Goal: Information Seeking & Learning: Find contact information

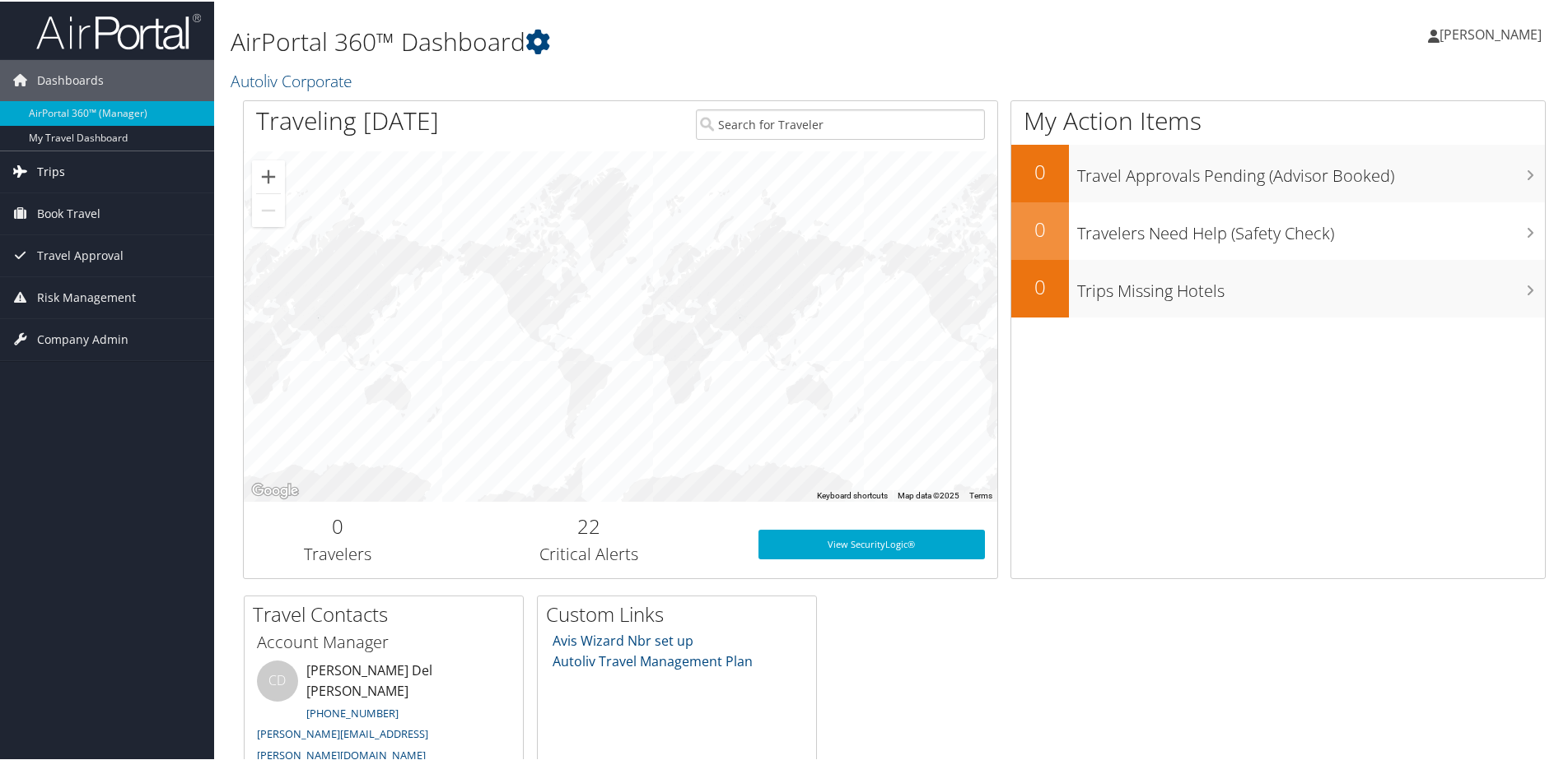
click at [19, 170] on icon at bounding box center [20, 169] width 25 height 25
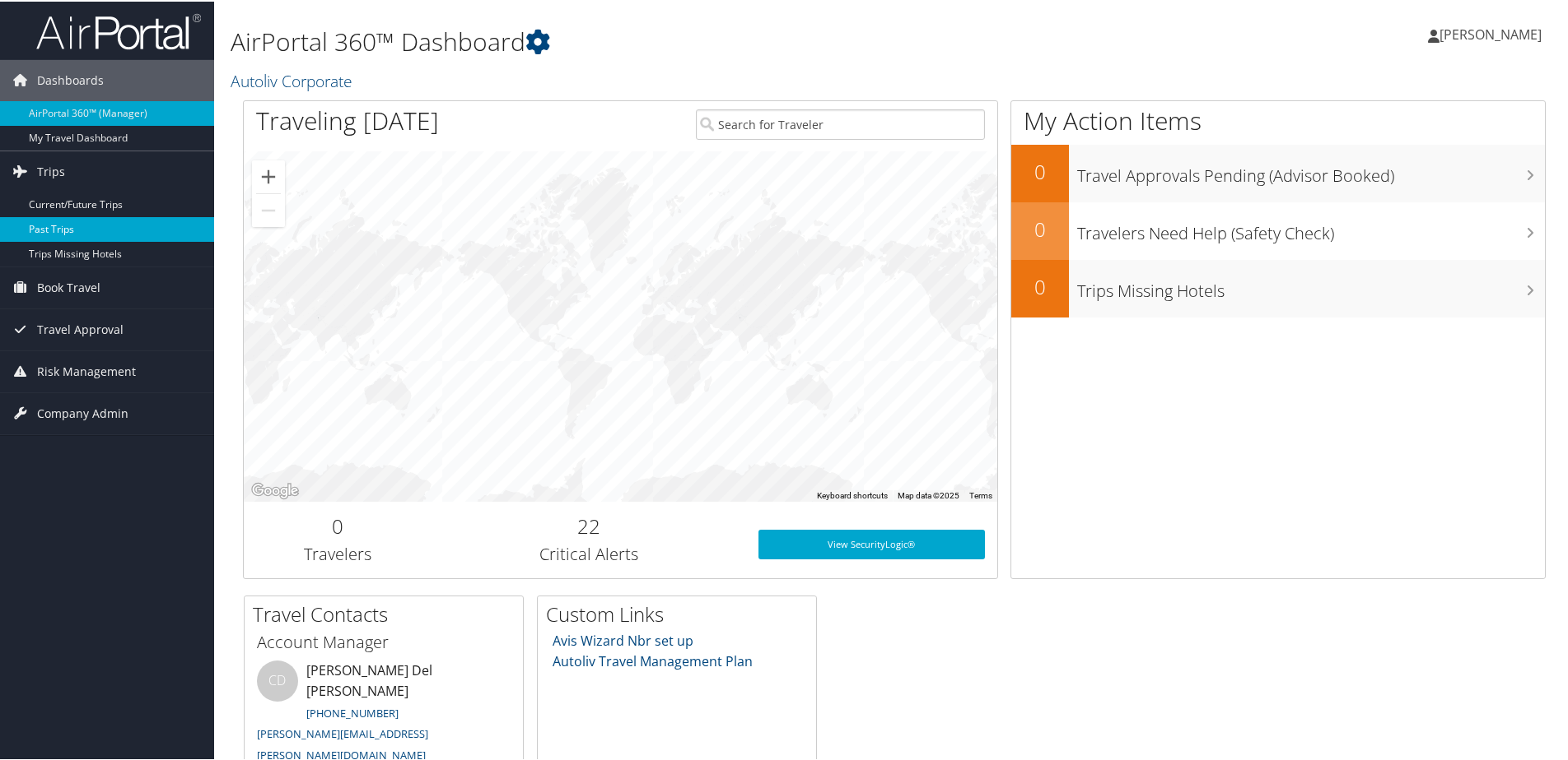
click at [48, 232] on link "Past Trips" at bounding box center [107, 228] width 214 height 25
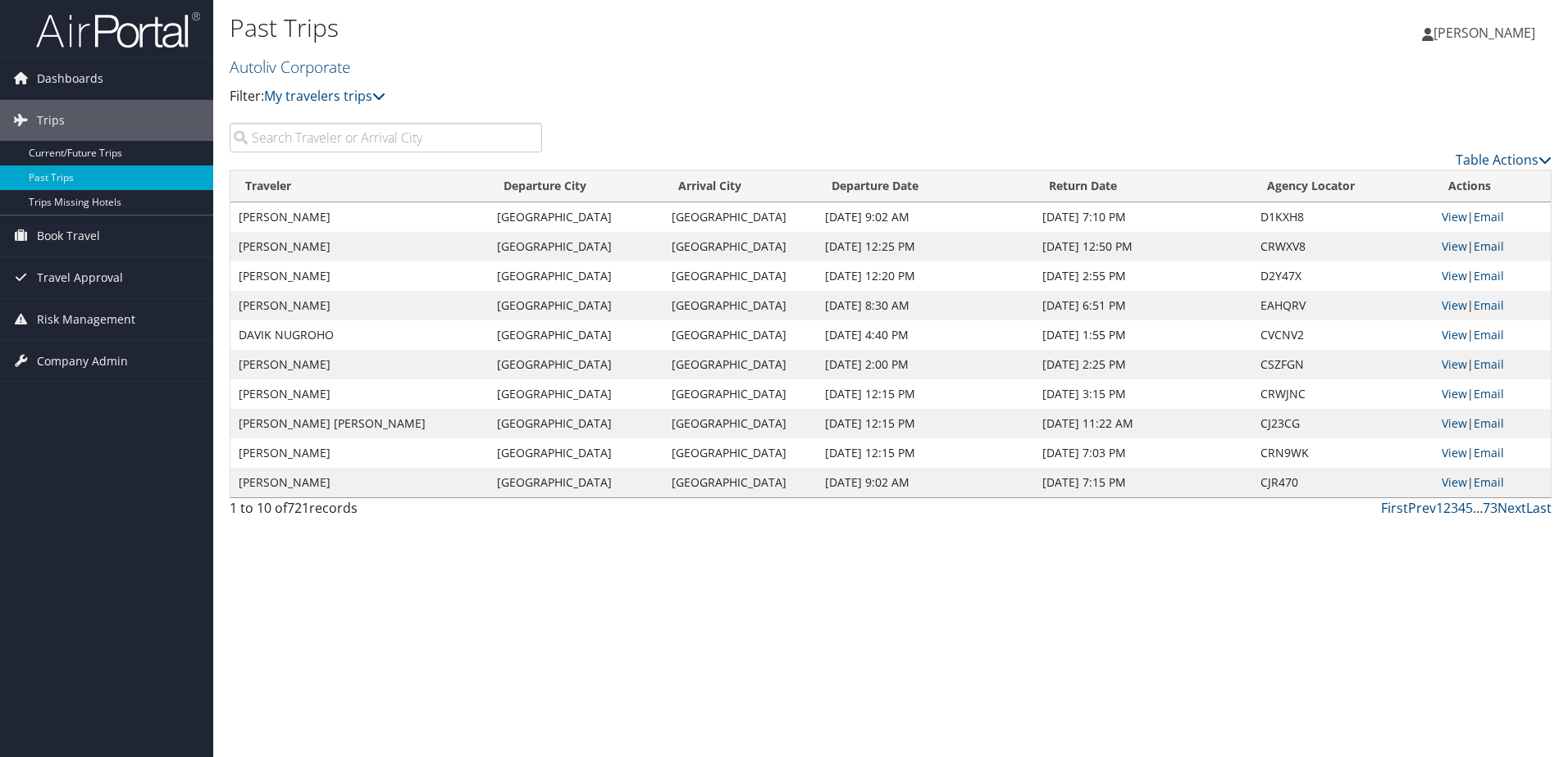
click at [278, 134] on input "search" at bounding box center [386, 138] width 312 height 29
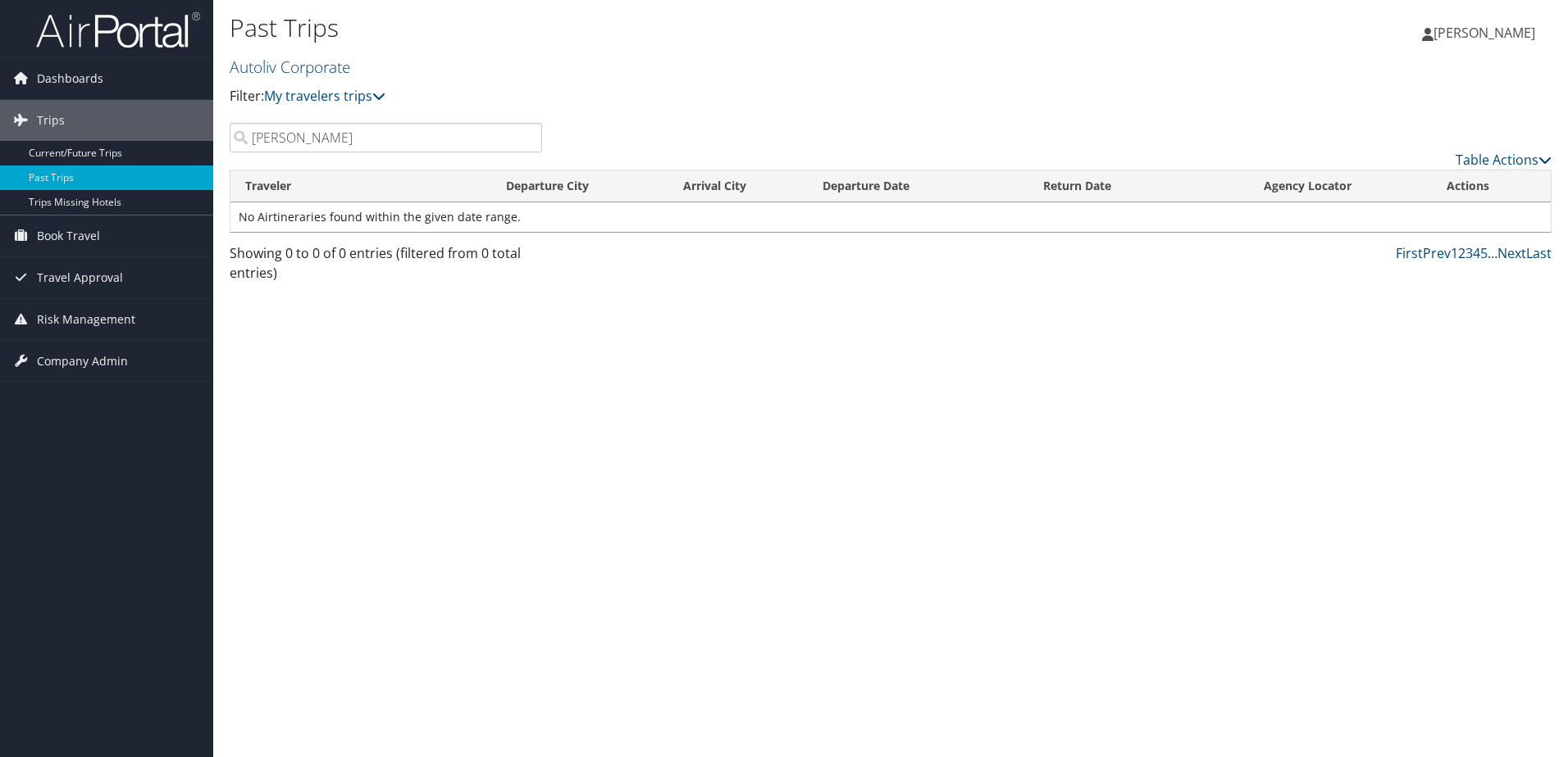
drag, startPoint x: 289, startPoint y: 139, endPoint x: 415, endPoint y: 147, distance: 126.3
click at [415, 147] on input "Yahirt Pereztamm" at bounding box center [386, 138] width 312 height 29
drag, startPoint x: 290, startPoint y: 133, endPoint x: 344, endPoint y: 137, distance: 54.1
click at [344, 137] on input "Yahirt Gonzalez Perez" at bounding box center [386, 138] width 312 height 29
paste input "Gonzalez"
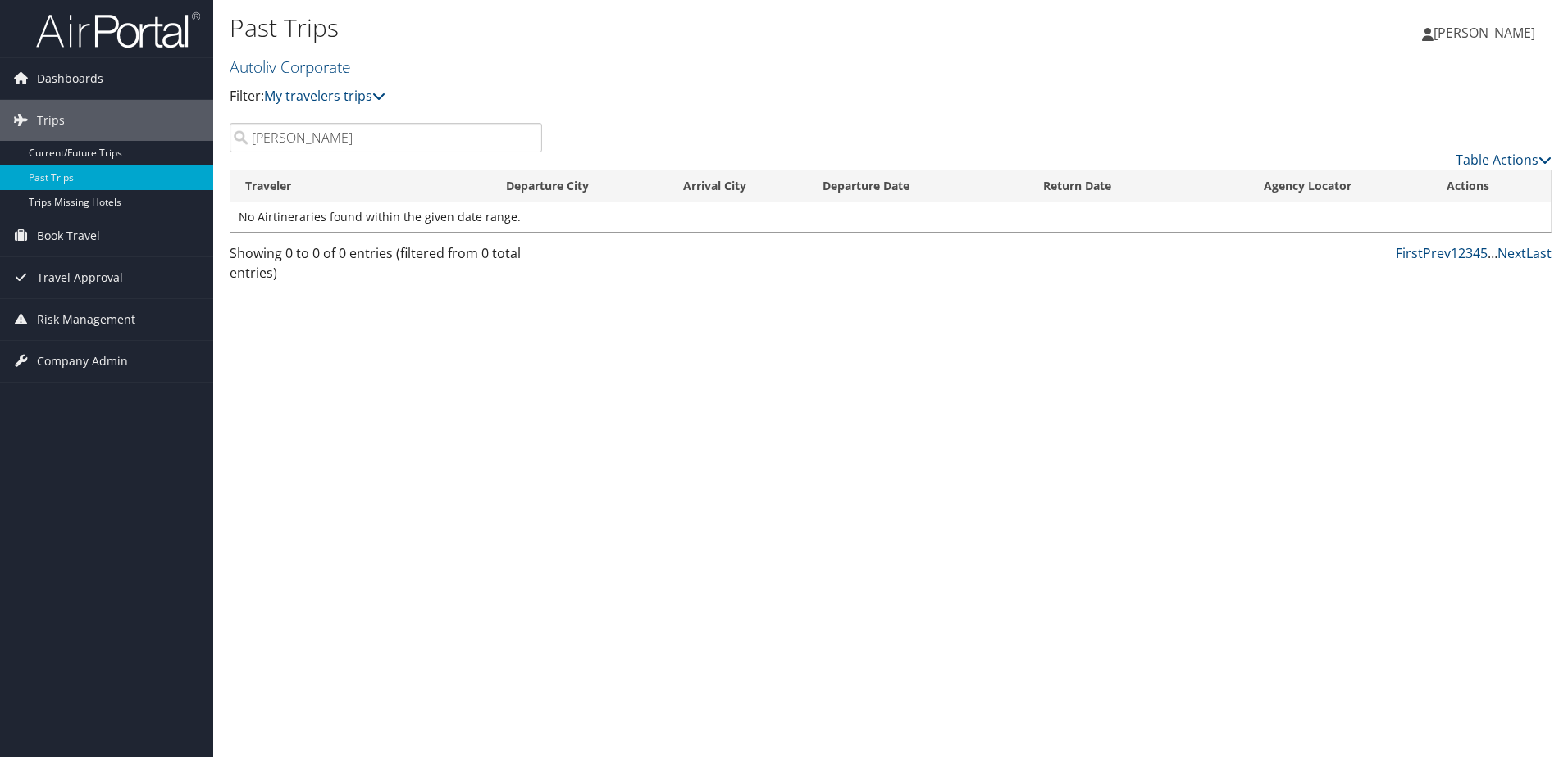
drag, startPoint x: 254, startPoint y: 139, endPoint x: 290, endPoint y: 139, distance: 36.0
click at [290, 139] on input "Yahirt Perez Gonzalez" at bounding box center [386, 138] width 312 height 29
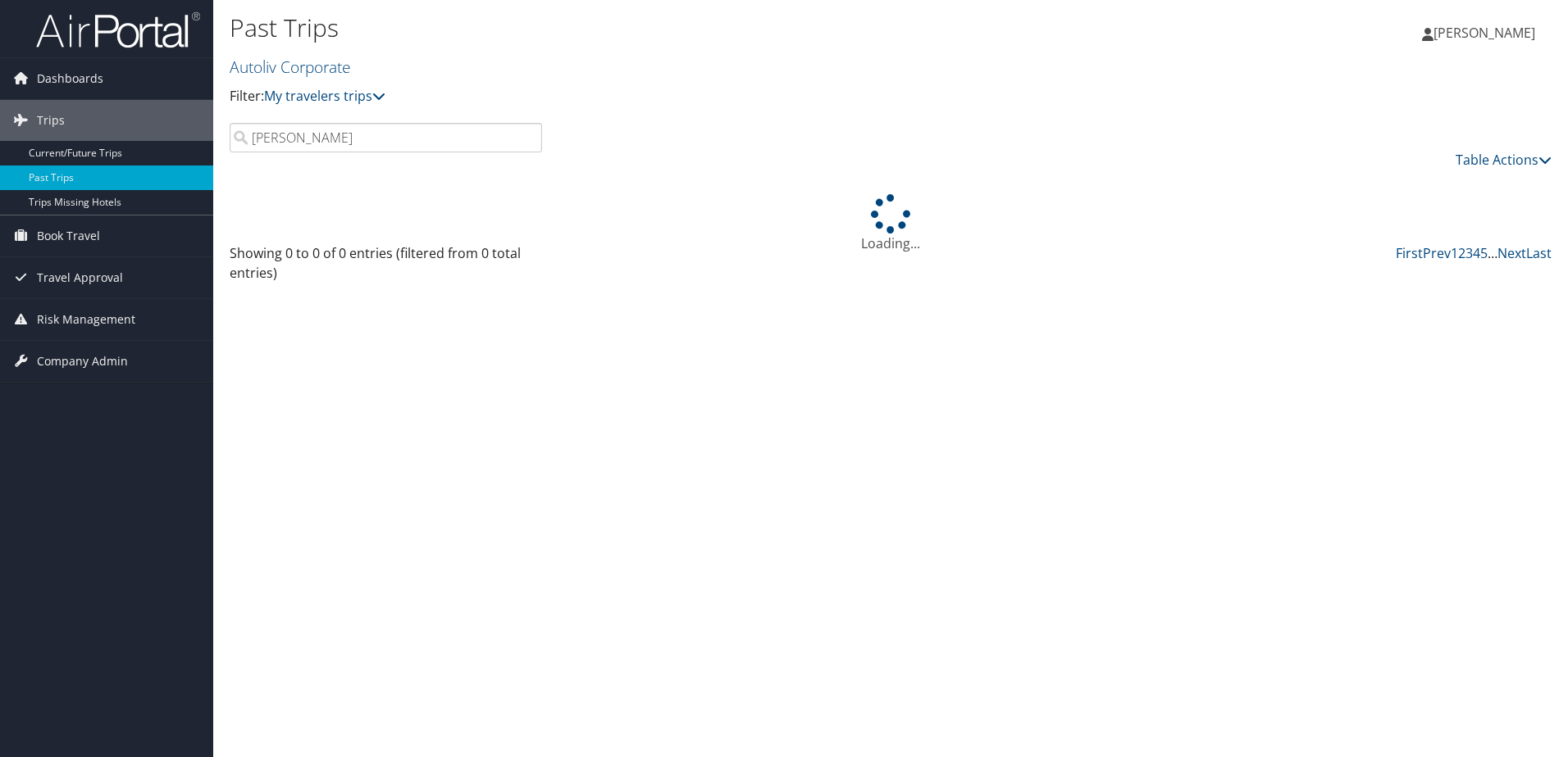
paste input "Yahirt"
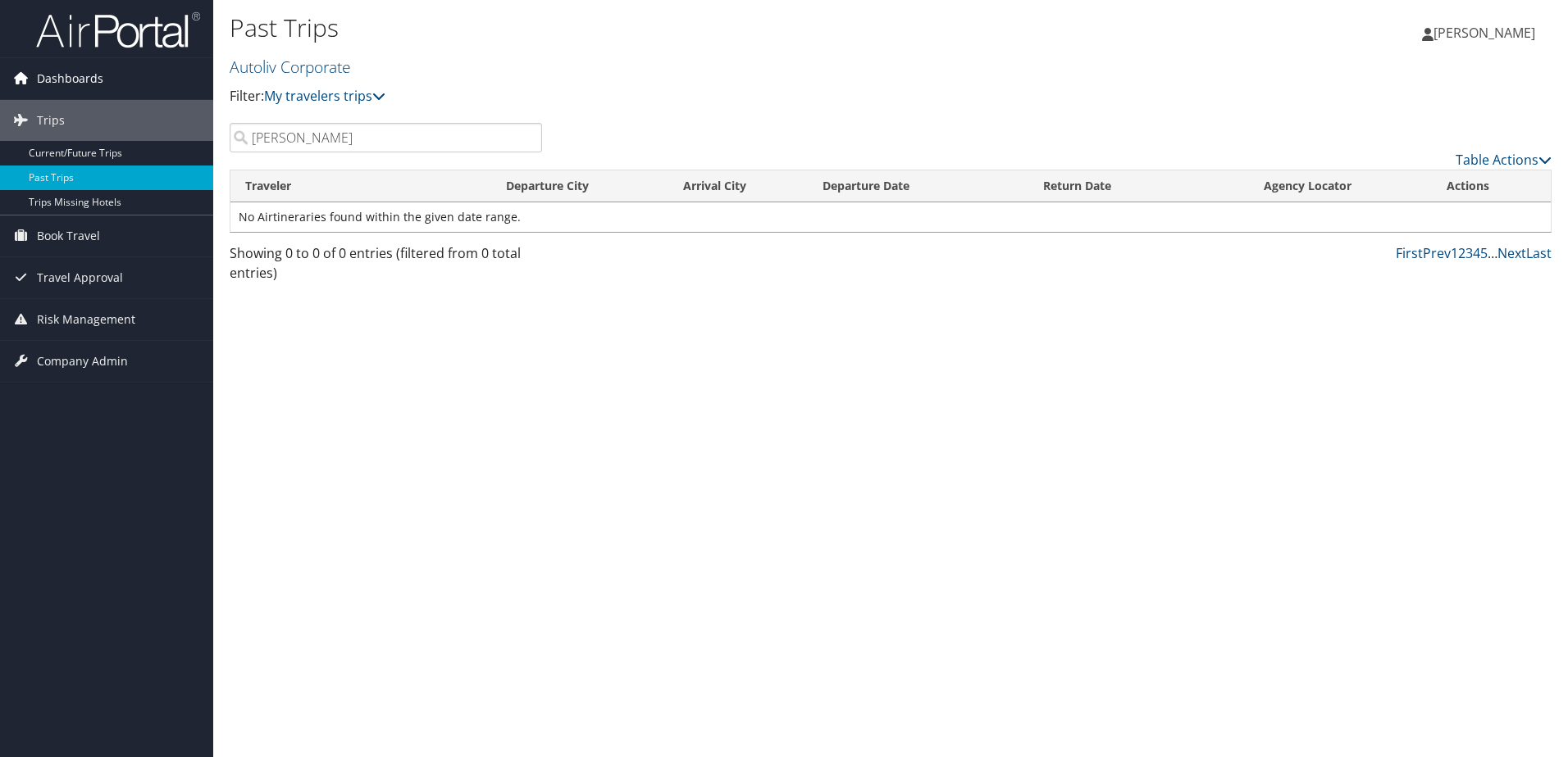
drag, startPoint x: 398, startPoint y: 141, endPoint x: 44, endPoint y: 72, distance: 360.7
click at [76, 112] on div "Dashboards AirPortal 360™ (Manager) My Travel Dashboard Trips Current/Future Tr…" at bounding box center [784, 378] width 1568 height 757
type input "marc jung"
click at [109, 186] on link "Past Trips" at bounding box center [107, 177] width 213 height 25
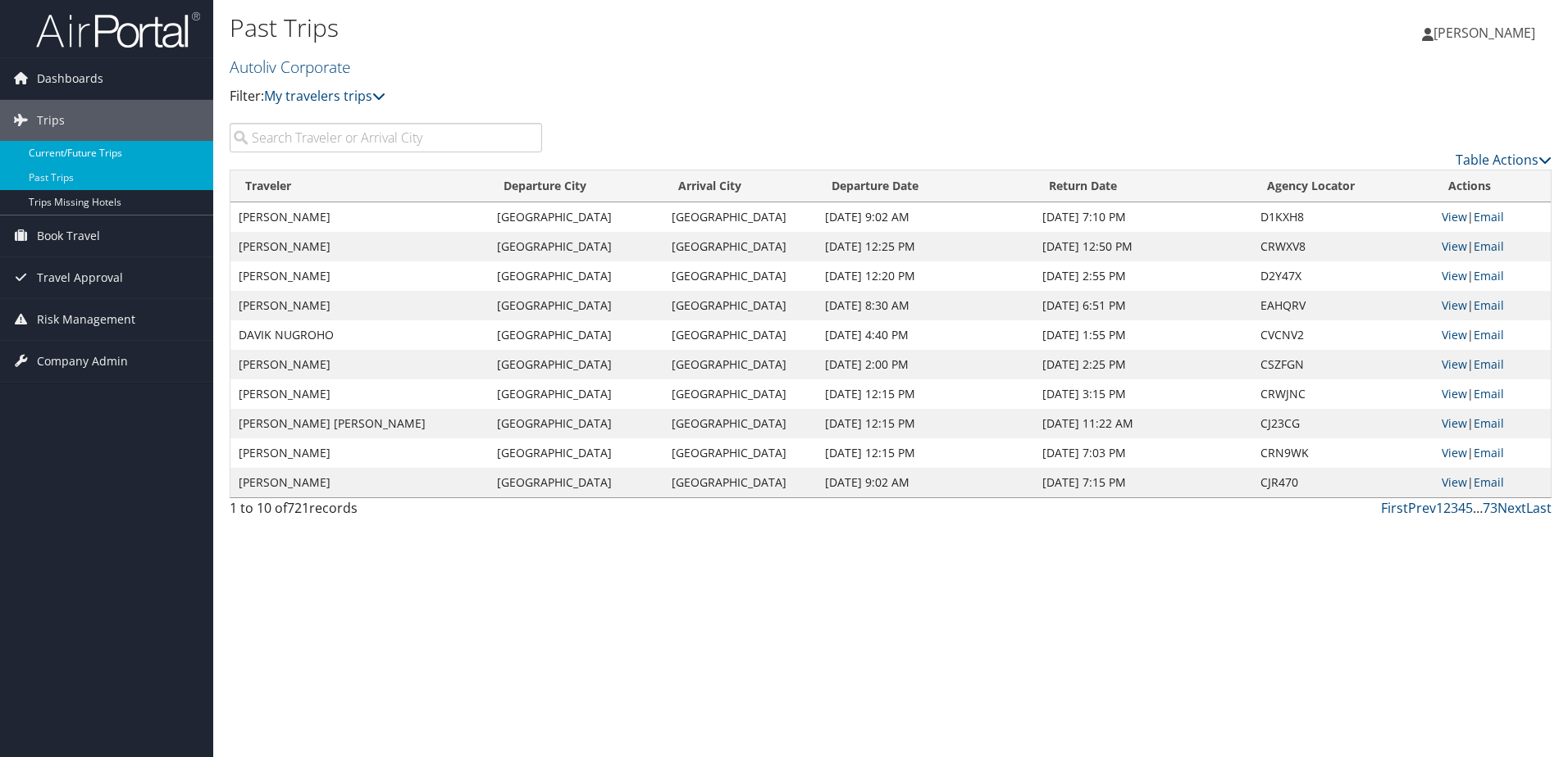
click at [101, 153] on link "Current/Future Trips" at bounding box center [107, 153] width 213 height 25
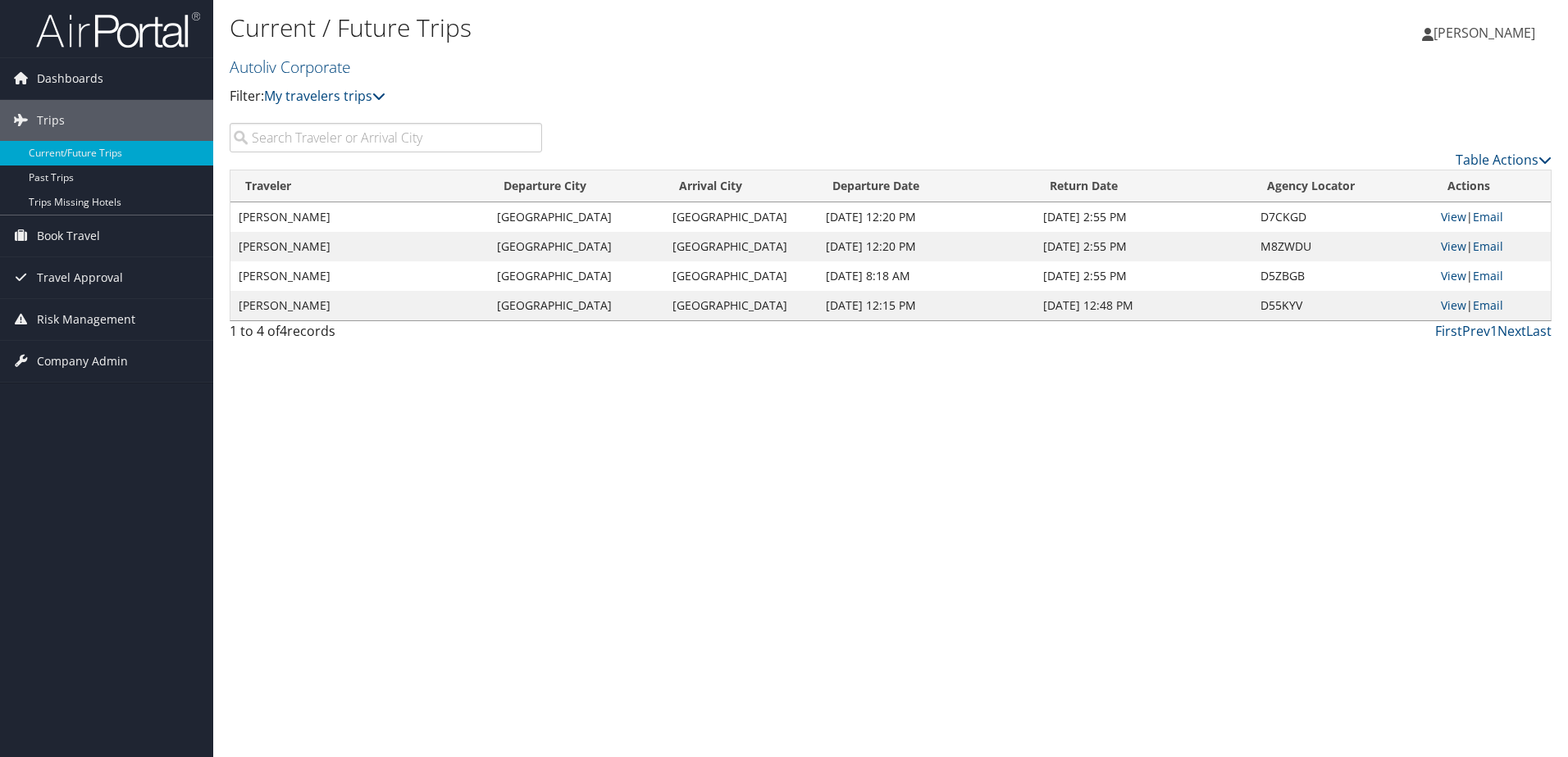
click at [301, 138] on input "search" at bounding box center [386, 138] width 312 height 29
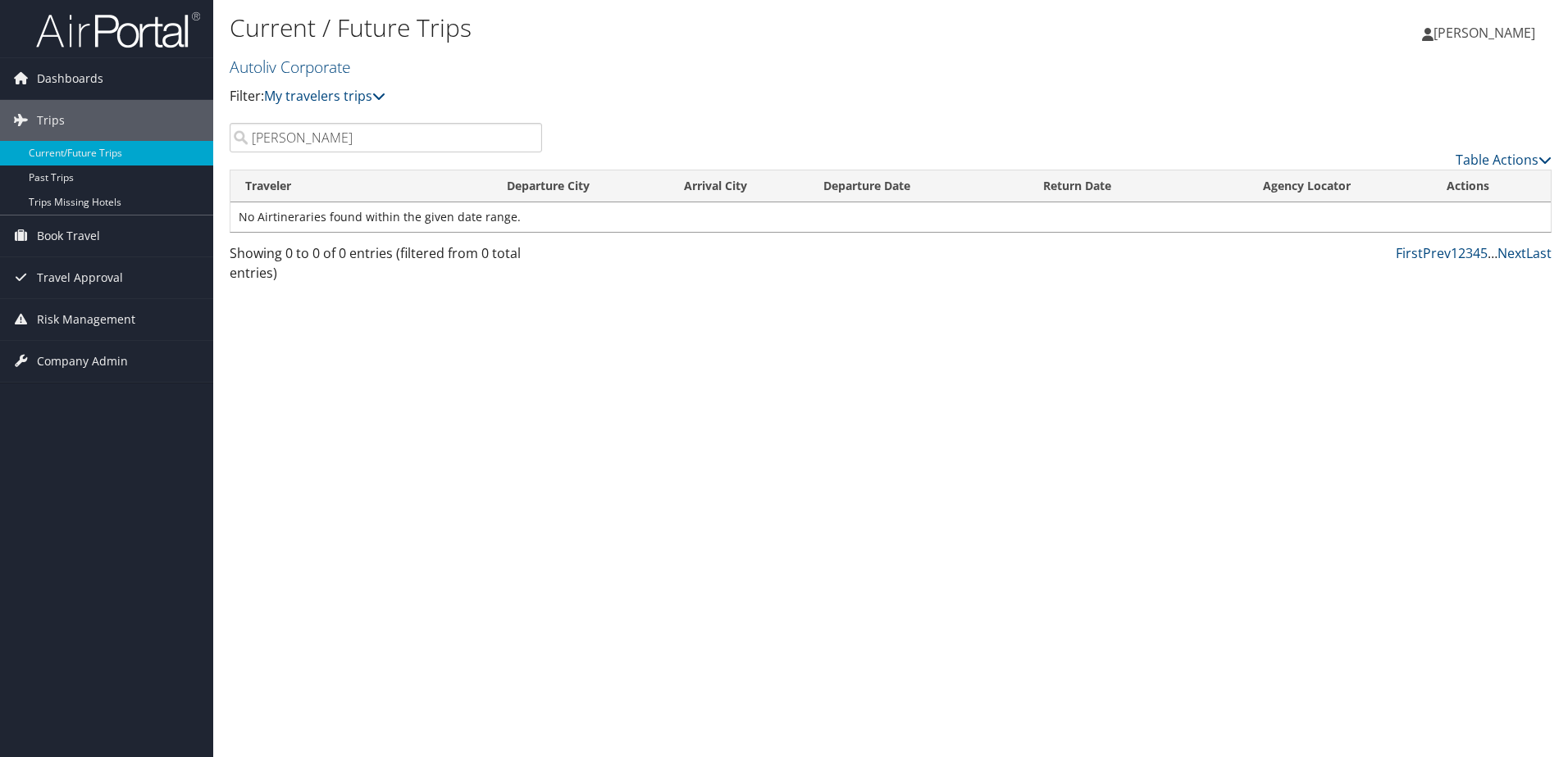
type input "[PERSON_NAME]"
drag, startPoint x: 306, startPoint y: 146, endPoint x: 233, endPoint y: 146, distance: 73.0
click at [233, 146] on input "[PERSON_NAME]" at bounding box center [386, 138] width 312 height 29
click at [65, 184] on link "Past Trips" at bounding box center [107, 177] width 213 height 25
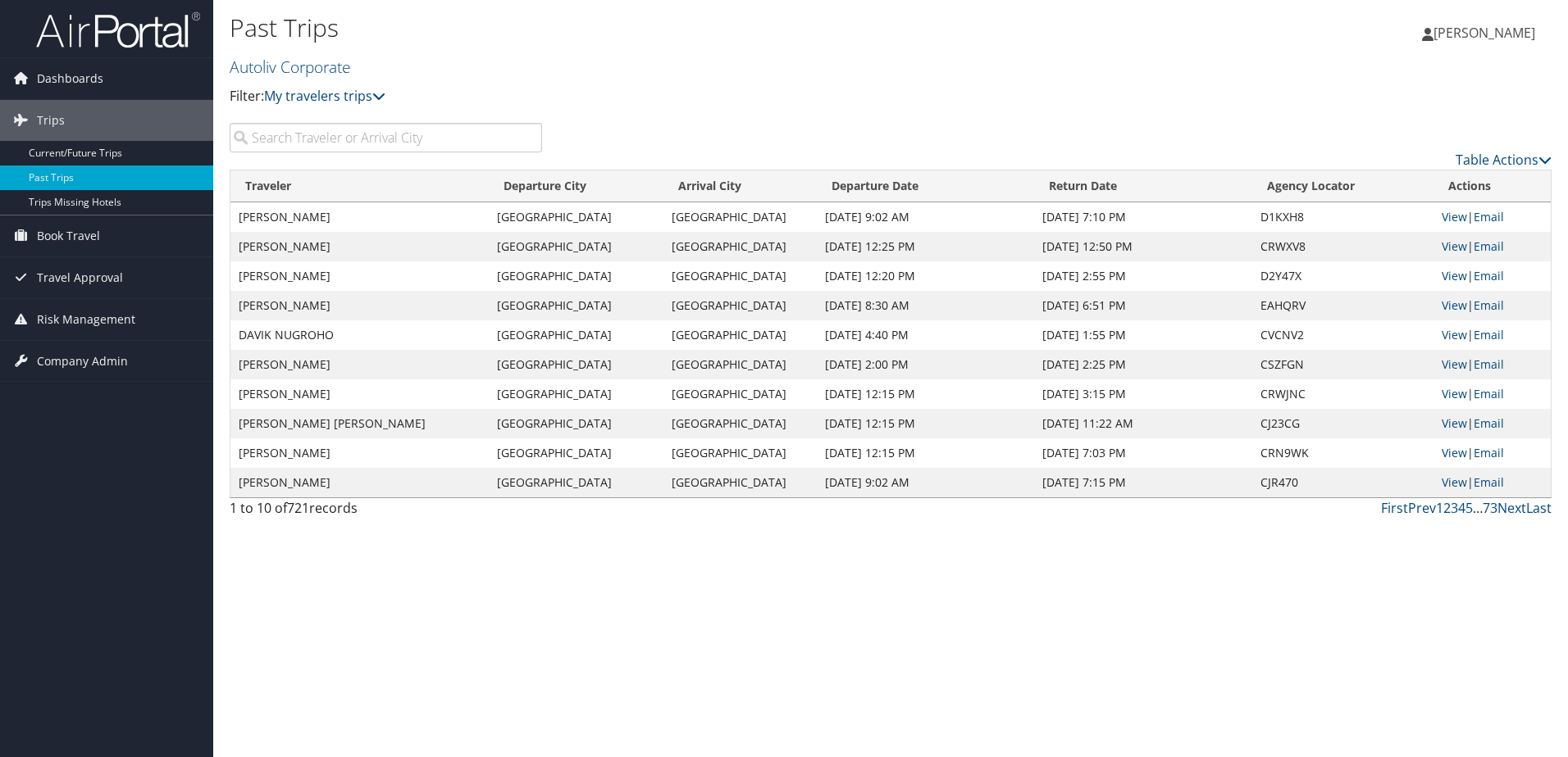
click at [343, 141] on input "search" at bounding box center [386, 138] width 312 height 29
type input "jorge vazquez"
click at [1495, 23] on link "[PERSON_NAME]" at bounding box center [1486, 33] width 130 height 50
click at [1373, 243] on link "Sign Out" at bounding box center [1442, 239] width 183 height 28
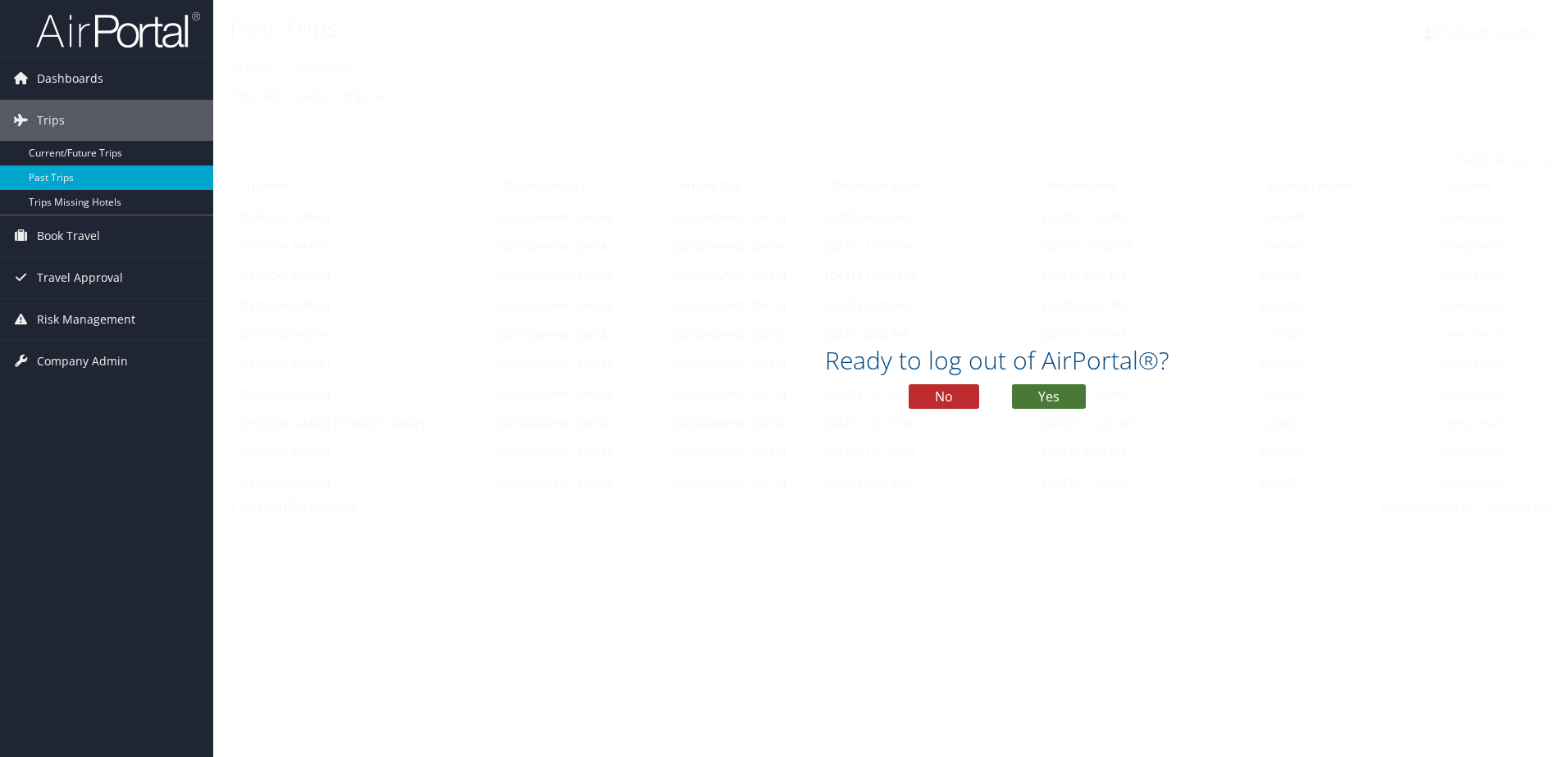
click at [1054, 392] on button "Yes" at bounding box center [1049, 396] width 74 height 25
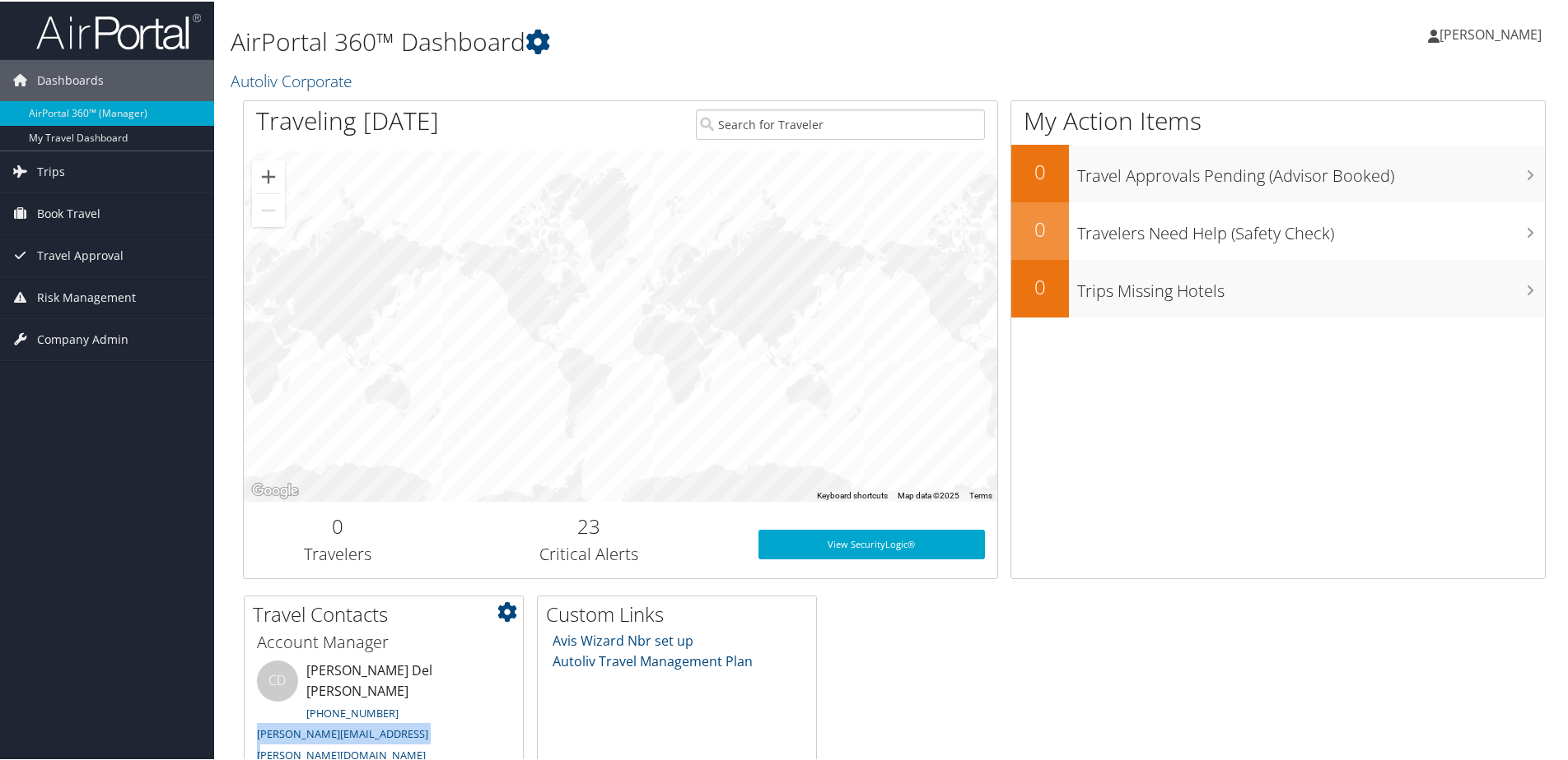
drag, startPoint x: 466, startPoint y: 713, endPoint x: 301, endPoint y: 711, distance: 165.0
click at [301, 711] on li "CD [PERSON_NAME] Del [PERSON_NAME] [PHONE_NUMBER] [PERSON_NAME][EMAIL_ADDRESS][…" at bounding box center [383, 714] width 270 height 110
copy link "[PERSON_NAME][EMAIL_ADDRESS][PERSON_NAME][DOMAIN_NAME]"
click at [22, 172] on icon at bounding box center [20, 169] width 25 height 25
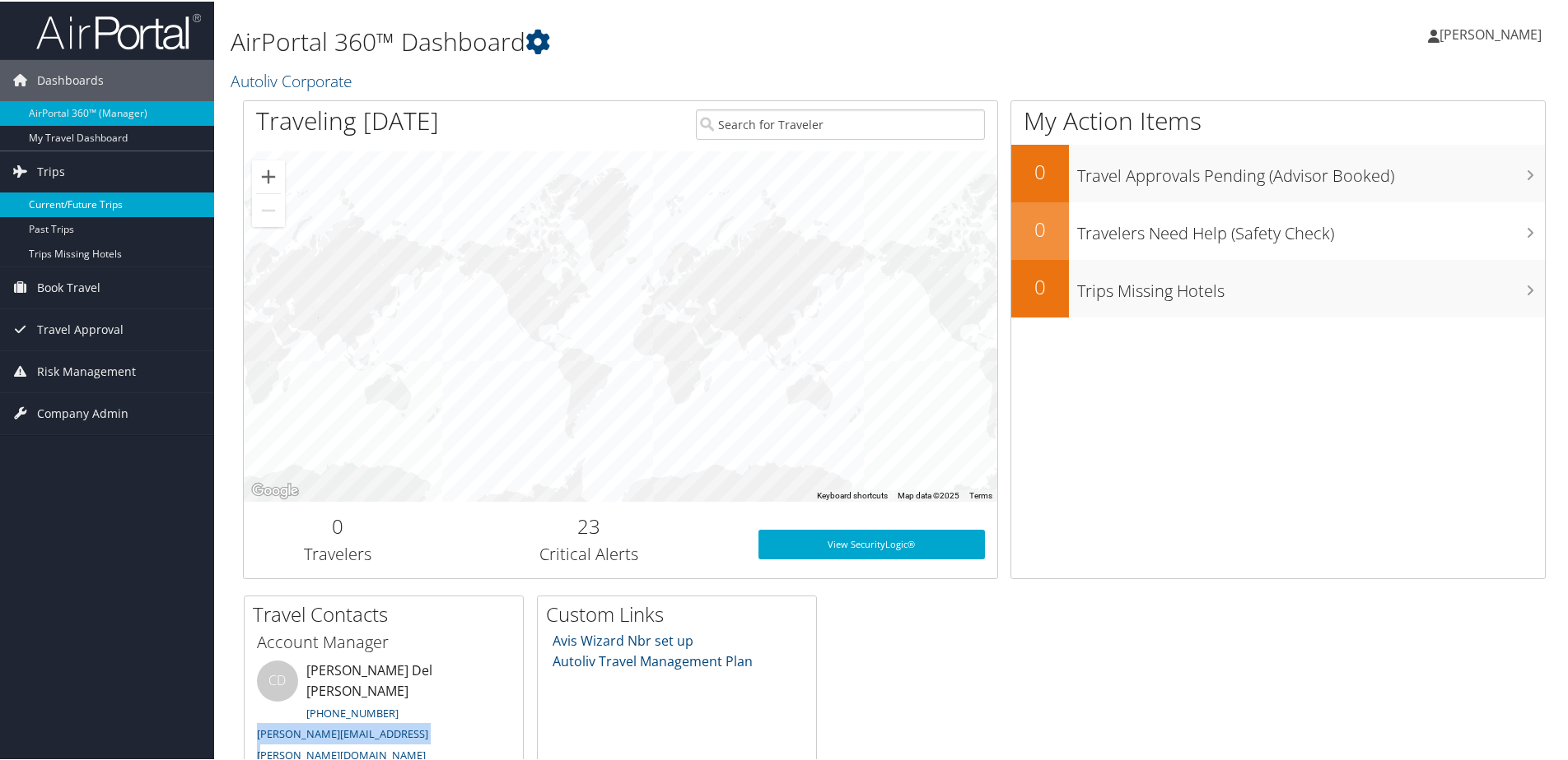
click at [114, 198] on link "Current/Future Trips" at bounding box center [107, 203] width 214 height 25
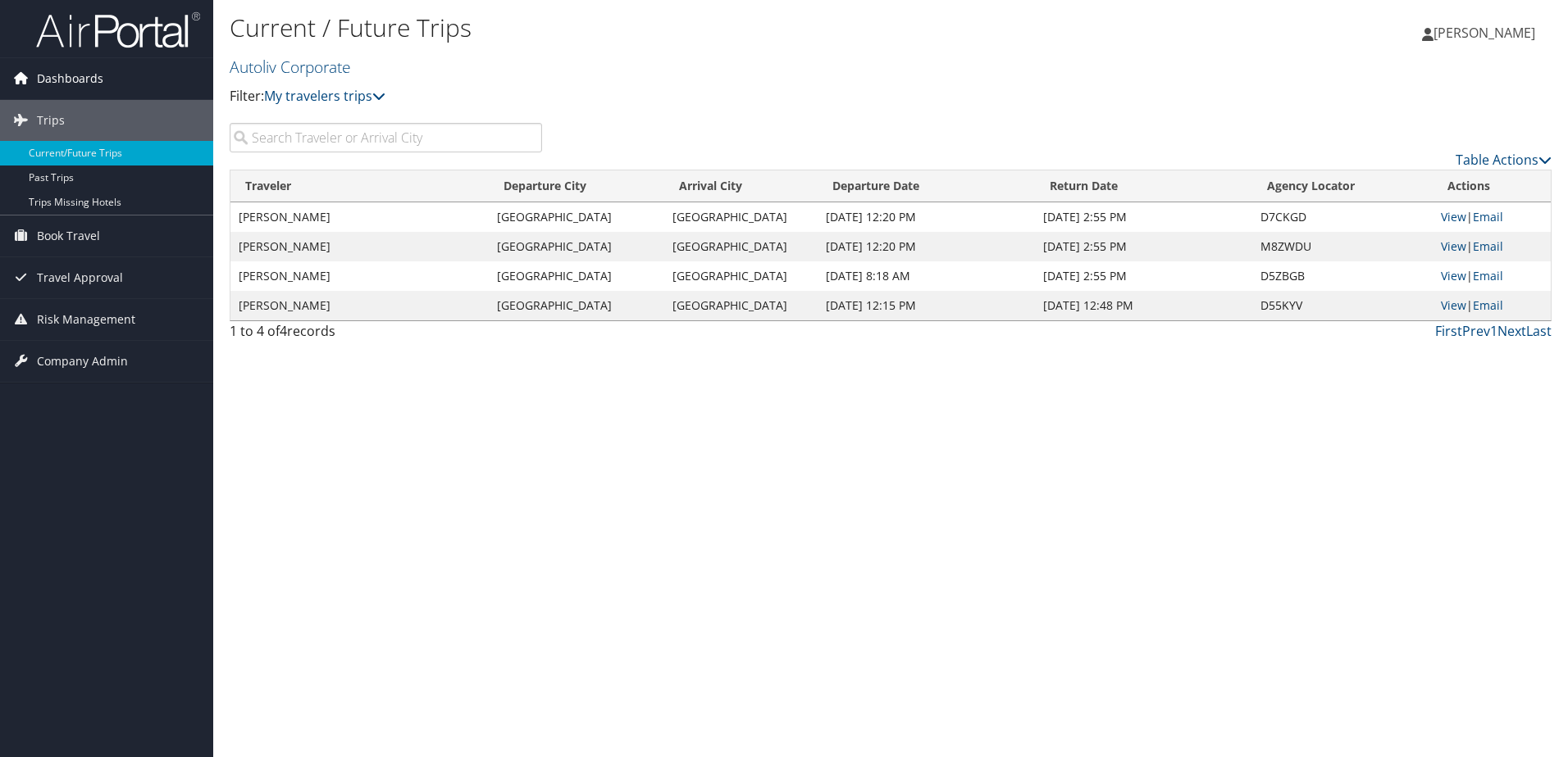
click at [56, 75] on span "Dashboards" at bounding box center [70, 78] width 66 height 41
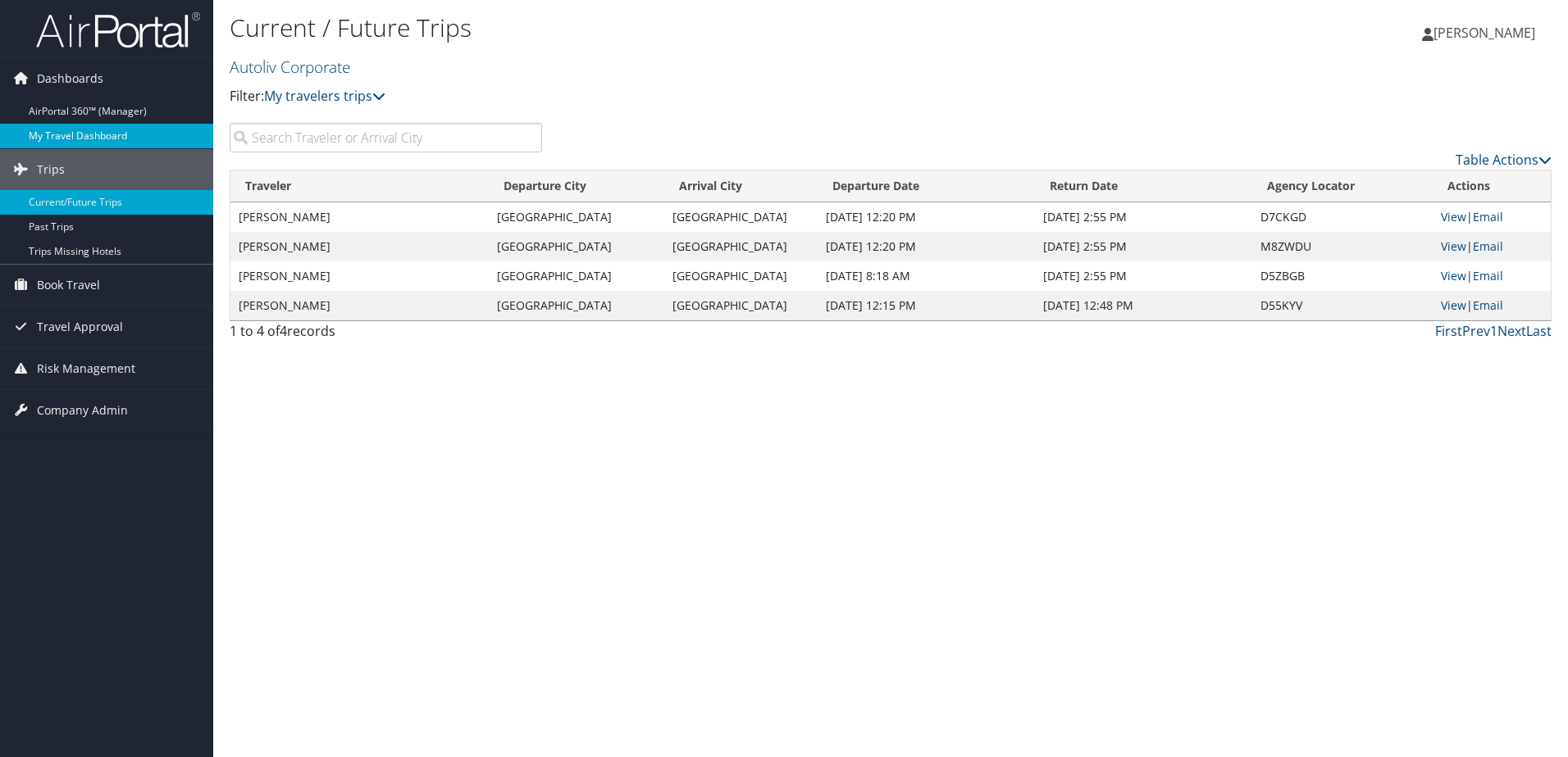
click at [97, 137] on link "My Travel Dashboard" at bounding box center [107, 136] width 213 height 25
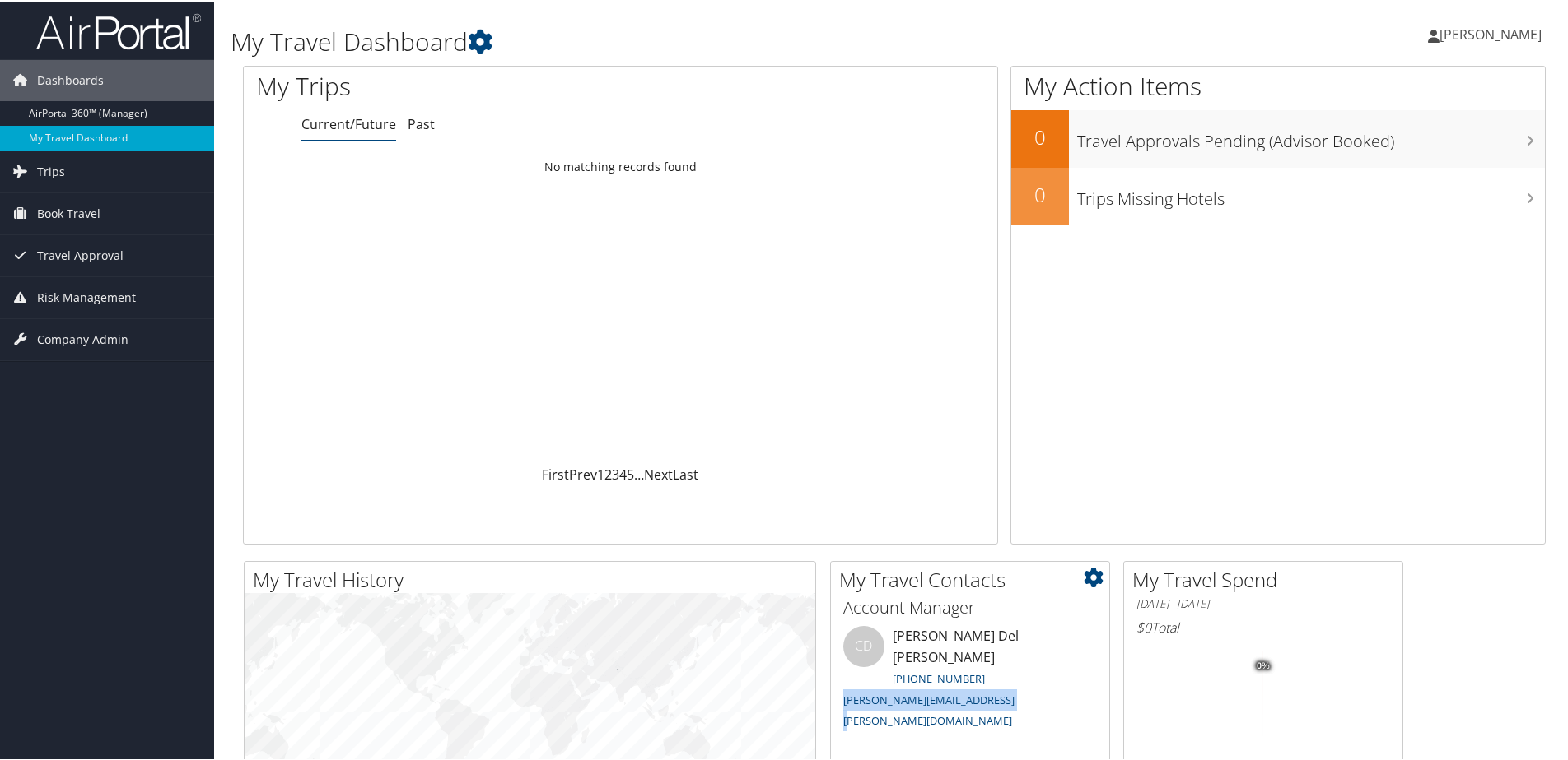
drag, startPoint x: 890, startPoint y: 681, endPoint x: 1046, endPoint y: 696, distance: 156.7
click at [1046, 696] on div "Account Manager CD Carol Del Giudice (801) 327-7763 carol.delgiudice@cbtravel.c…" at bounding box center [970, 746] width 279 height 309
copy link "[PERSON_NAME][EMAIL_ADDRESS][PERSON_NAME][DOMAIN_NAME]"
click at [1508, 24] on span "[PERSON_NAME]" at bounding box center [1490, 33] width 102 height 18
drag, startPoint x: 1268, startPoint y: 411, endPoint x: 1246, endPoint y: 719, distance: 308.8
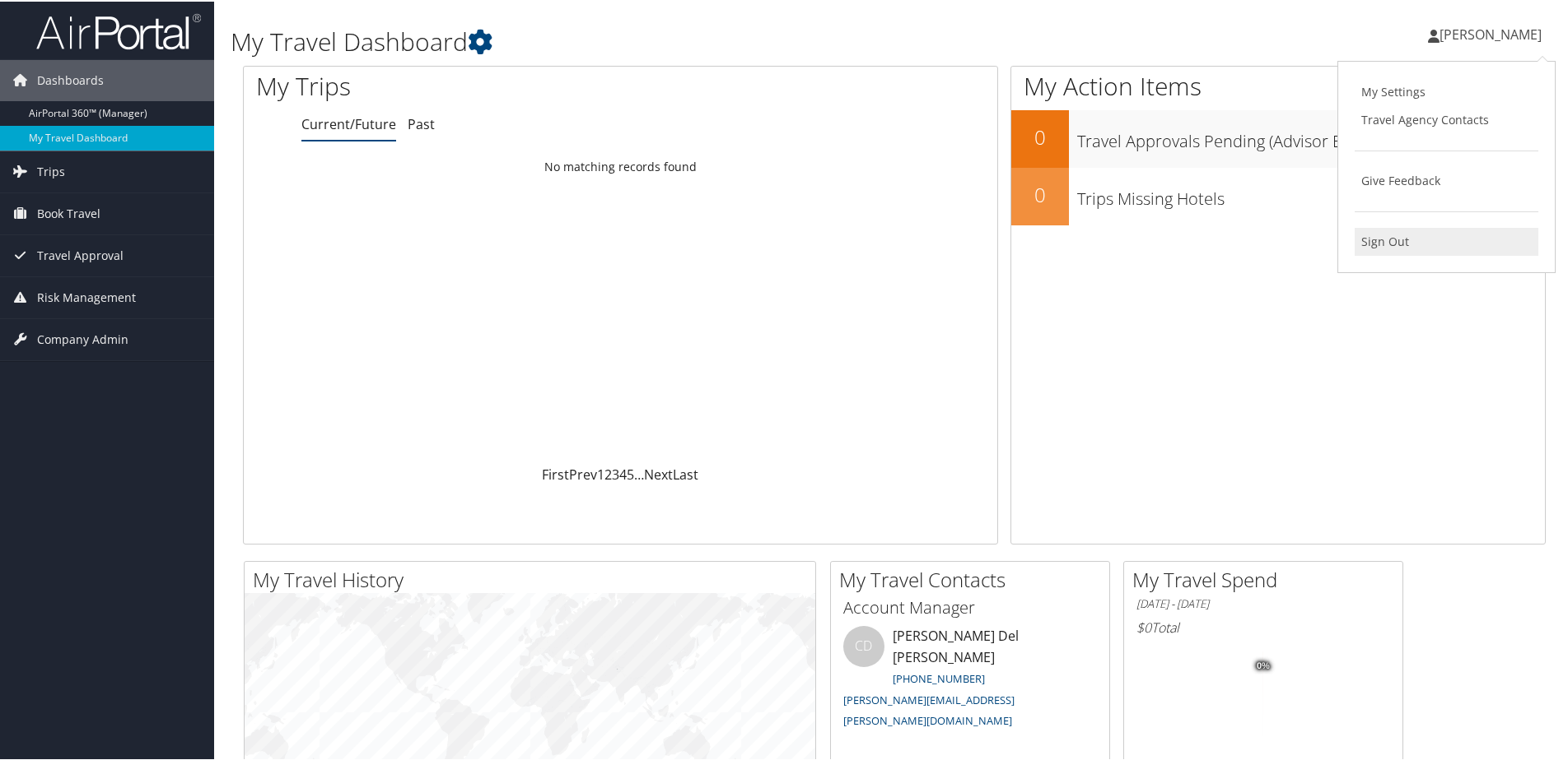
click at [1377, 244] on link "Sign Out" at bounding box center [1446, 240] width 184 height 28
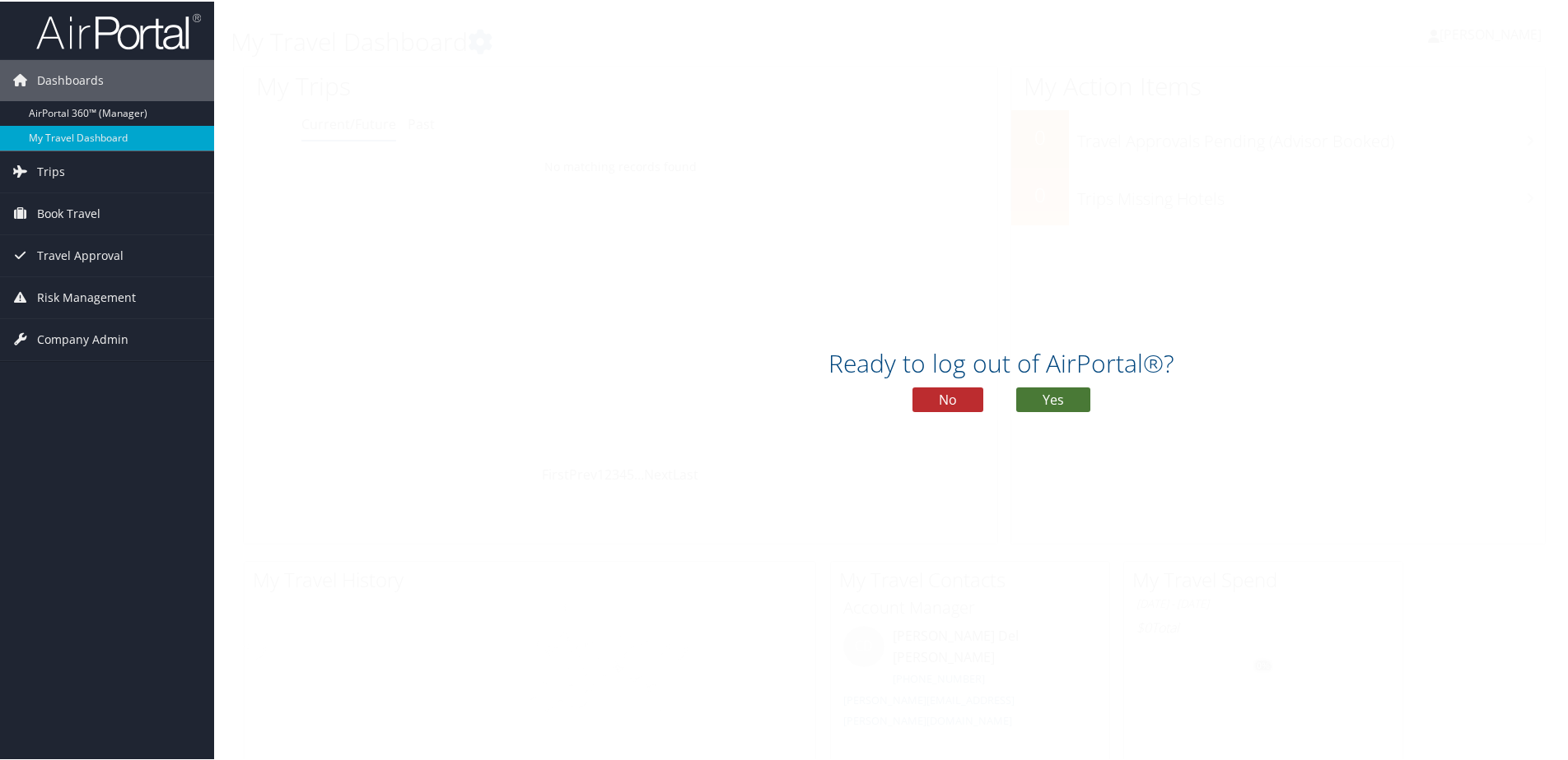
click at [1049, 400] on button "Yes" at bounding box center [1053, 398] width 74 height 25
